Goal: Check status

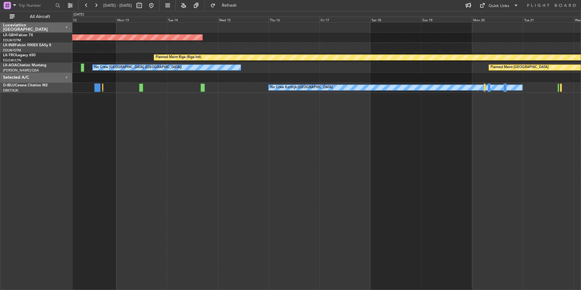
click at [212, 116] on div "Planned Maint Nurnberg Planned Maint [GEOGRAPHIC_DATA] (Riga Intl) A/C Unavaila…" at bounding box center [326, 156] width 509 height 268
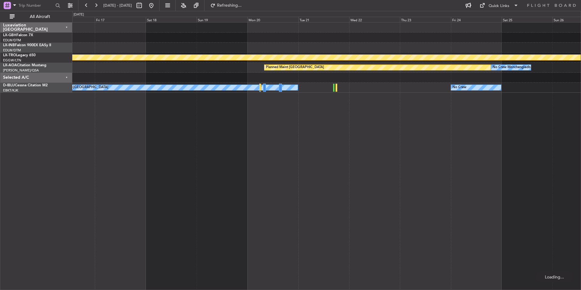
click at [326, 138] on div "Planned Maint Nurnberg Planned Maint [GEOGRAPHIC_DATA] (Riga Intl) Planned Main…" at bounding box center [326, 156] width 509 height 268
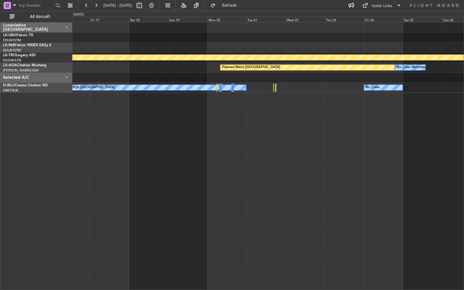
click at [357, 135] on div "Planned Maint Nurnberg Planned Maint [GEOGRAPHIC_DATA] (Riga Intl) Planned Main…" at bounding box center [268, 156] width 392 height 268
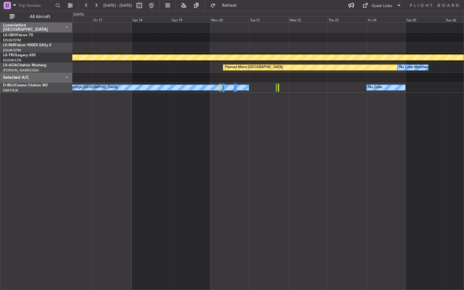
click at [222, 149] on div "Planned Maint Nurnberg Planned Maint [GEOGRAPHIC_DATA] (Riga Intl) Planned Main…" at bounding box center [268, 156] width 392 height 268
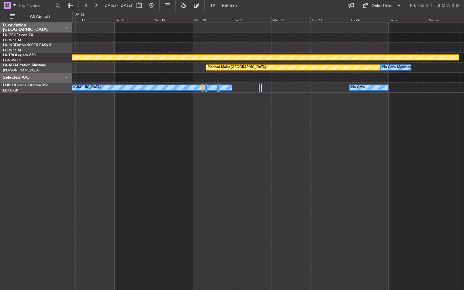
click at [366, 218] on div "Planned Maint Nurnberg Planned Maint [GEOGRAPHIC_DATA] (Riga Intl) Planned Main…" at bounding box center [268, 156] width 392 height 268
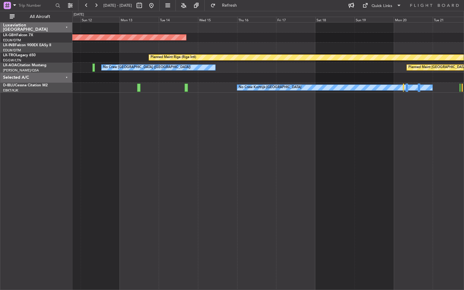
click at [374, 180] on div "Planned Maint Nurnberg Planned Maint [GEOGRAPHIC_DATA] (Riga Intl) A/C Unavaila…" at bounding box center [268, 156] width 392 height 268
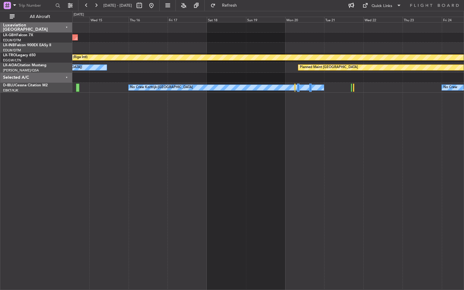
click at [310, 158] on div "Planned Maint Nurnberg Planned Maint [GEOGRAPHIC_DATA] (Riga Intl) Planned Main…" at bounding box center [268, 156] width 392 height 268
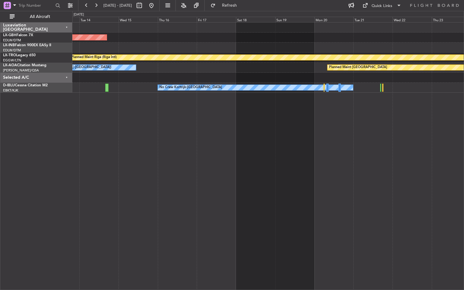
click at [433, 188] on div "Planned Maint Nurnberg Planned Maint [GEOGRAPHIC_DATA] (Riga Intl) Planned Main…" at bounding box center [268, 156] width 392 height 268
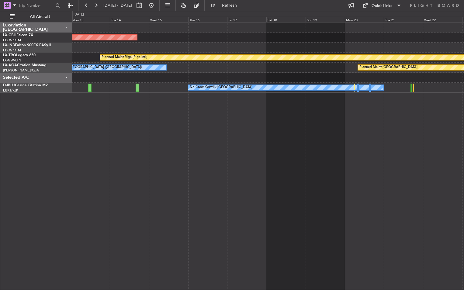
click at [111, 166] on div "Planned Maint Nurnberg Planned Maint [GEOGRAPHIC_DATA] (Riga Intl) A/C Unavaila…" at bounding box center [268, 156] width 392 height 268
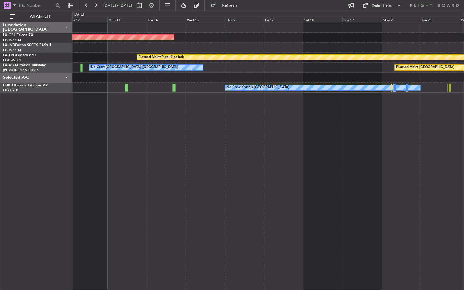
click at [272, 183] on div "Planned Maint Nurnberg Planned Maint [GEOGRAPHIC_DATA] (Riga Intl) A/C Unavaila…" at bounding box center [268, 156] width 392 height 268
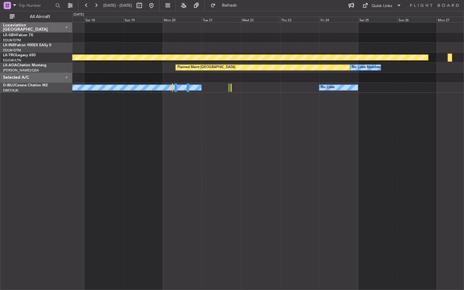
click at [195, 143] on div "Planned Maint Riga (Riga Intl) Planned Maint [GEOGRAPHIC_DATA] No Crew [GEOGRAP…" at bounding box center [268, 156] width 392 height 268
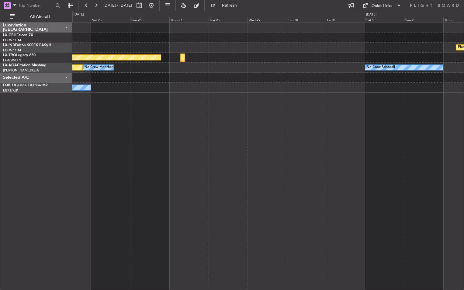
click at [134, 188] on div "Planned Maint Nurnberg Planned Maint [GEOGRAPHIC_DATA] (Riga Intl) No Crew [GEO…" at bounding box center [268, 156] width 392 height 268
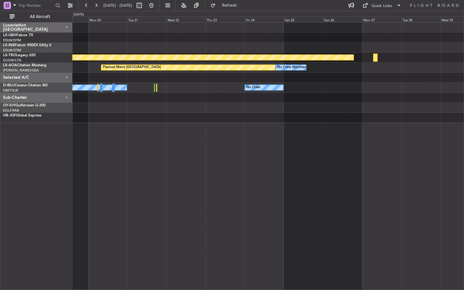
click at [316, 179] on div "Planned Maint Riga (Riga Intl) Planned Maint [GEOGRAPHIC_DATA] No Crew [GEOGRAP…" at bounding box center [268, 156] width 392 height 268
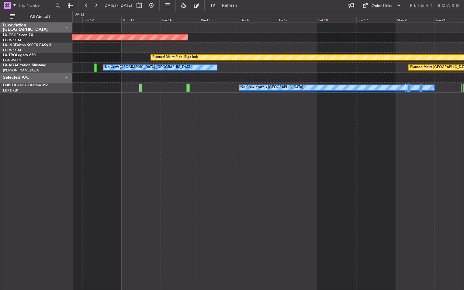
click at [464, 169] on html "[DATE] - [DATE] Refresh Quick Links All Aircraft Planned Maint Nurnberg Planned…" at bounding box center [232, 145] width 464 height 290
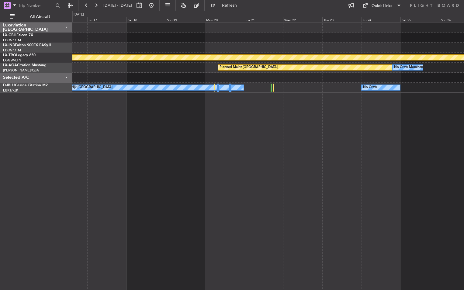
click at [207, 132] on div "Planned Maint Nurnberg Planned Maint [GEOGRAPHIC_DATA] (Riga Intl) Planned Main…" at bounding box center [268, 156] width 392 height 268
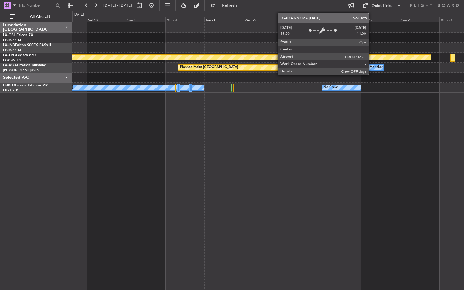
click at [371, 67] on div "No Crew Monchengladbach" at bounding box center [375, 67] width 43 height 9
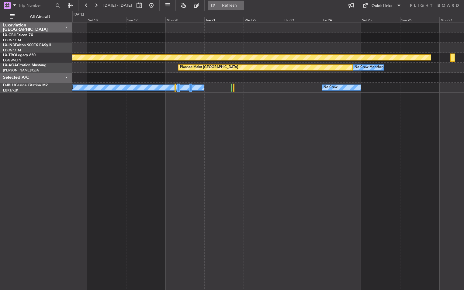
click at [242, 7] on span "Refresh" at bounding box center [230, 5] width 26 height 4
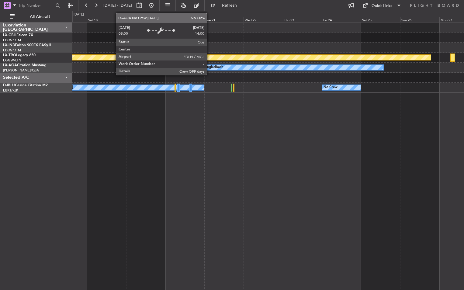
click at [209, 67] on div "No Crew Monchengladbach" at bounding box center [201, 67] width 43 height 9
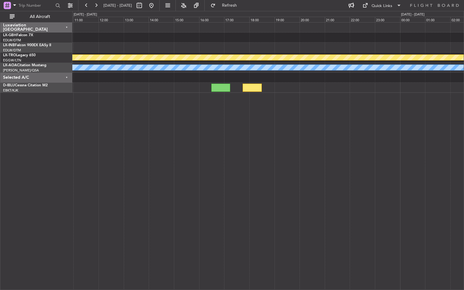
click at [464, 121] on html "[DATE] - [DATE] Refresh Quick Links All Aircraft Planned Maint [GEOGRAPHIC_DATA…" at bounding box center [232, 145] width 464 height 290
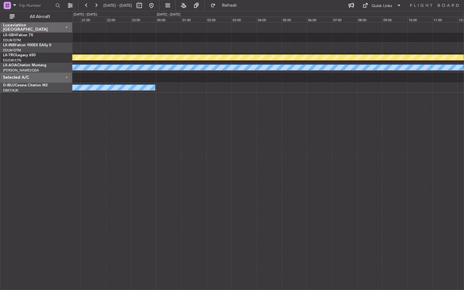
click at [464, 137] on html "[DATE] - [DATE] Refresh Quick Links All Aircraft Planned Maint [GEOGRAPHIC_DATA…" at bounding box center [232, 145] width 464 height 290
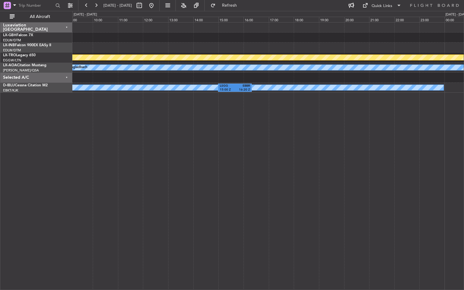
click at [435, 124] on div "Planned Maint Riga (Riga Intl) Planned Maint [GEOGRAPHIC_DATA] No Crew [GEOGRAP…" at bounding box center [268, 156] width 392 height 268
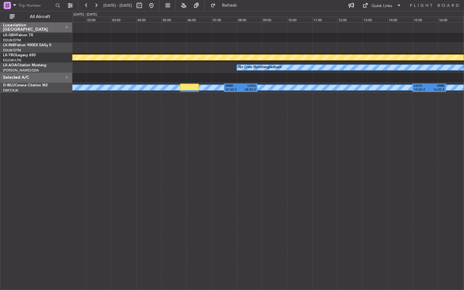
click at [301, 165] on div "Planned Maint Riga (Riga Intl) Planned Maint [GEOGRAPHIC_DATA] No Crew [GEOGRAP…" at bounding box center [268, 156] width 392 height 268
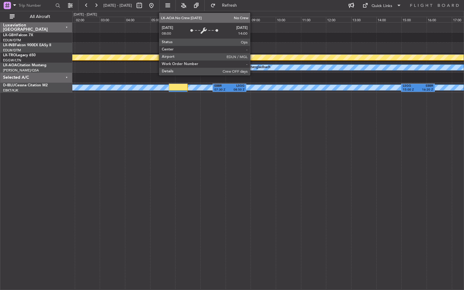
click at [253, 68] on div "No Crew Monchengladbach" at bounding box center [248, 67] width 43 height 9
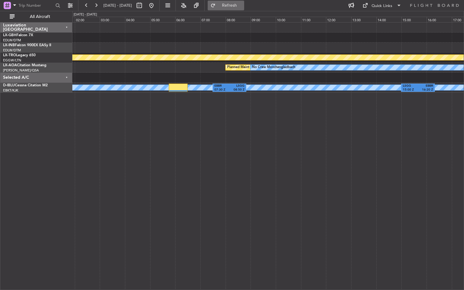
click at [242, 3] on span "Refresh" at bounding box center [230, 5] width 26 height 4
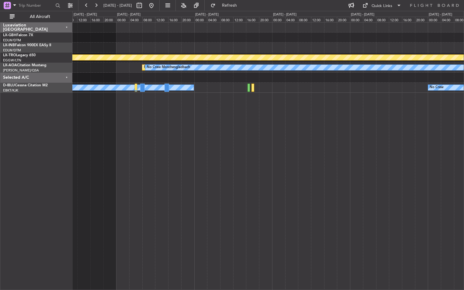
click at [250, 163] on div "Planned Maint Riga (Riga Intl) Planned Maint [GEOGRAPHIC_DATA] No Crew [GEOGRAP…" at bounding box center [268, 156] width 392 height 268
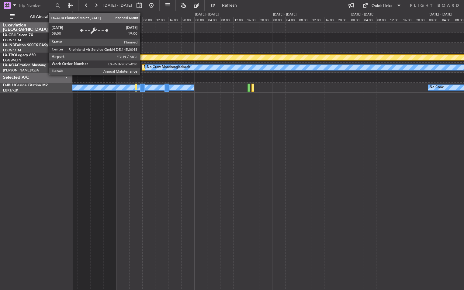
click at [143, 67] on div "Planned Maint [GEOGRAPHIC_DATA]" at bounding box center [315, 67] width 347 height 5
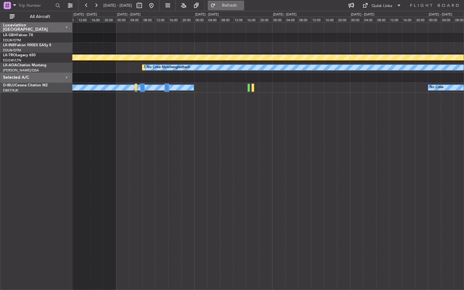
click at [238, 3] on span "Refresh" at bounding box center [230, 5] width 26 height 4
click at [242, 5] on span "Refresh" at bounding box center [230, 5] width 26 height 4
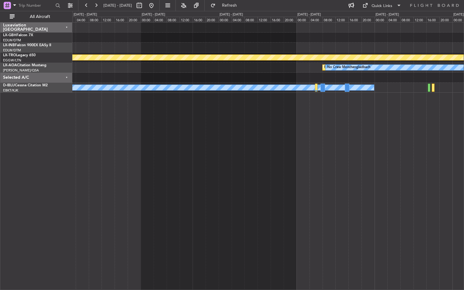
click at [302, 178] on div "Planned Maint Riga (Riga Intl) Planned Maint [GEOGRAPHIC_DATA] No Crew [GEOGRAP…" at bounding box center [268, 156] width 392 height 268
click at [156, 5] on button at bounding box center [152, 6] width 10 height 10
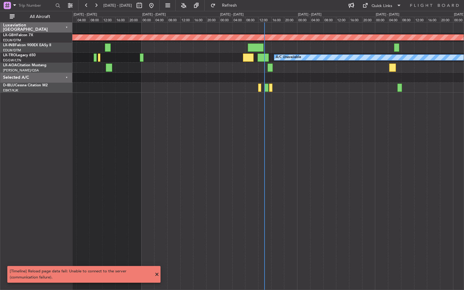
click at [363, 169] on div "Planned Maint Nurnberg A/C Unavailable" at bounding box center [268, 156] width 392 height 268
